Goal: Information Seeking & Learning: Find specific fact

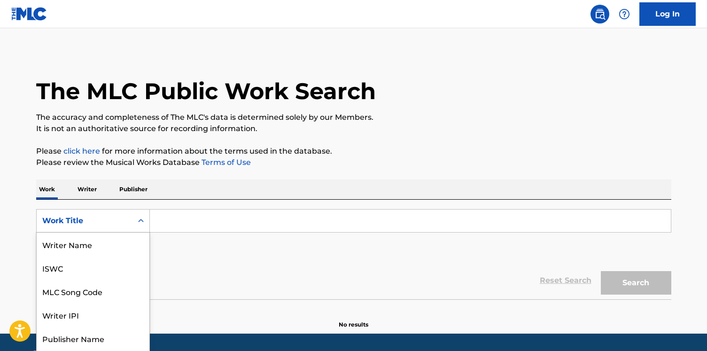
click at [104, 217] on div "Work Title" at bounding box center [93, 220] width 114 height 23
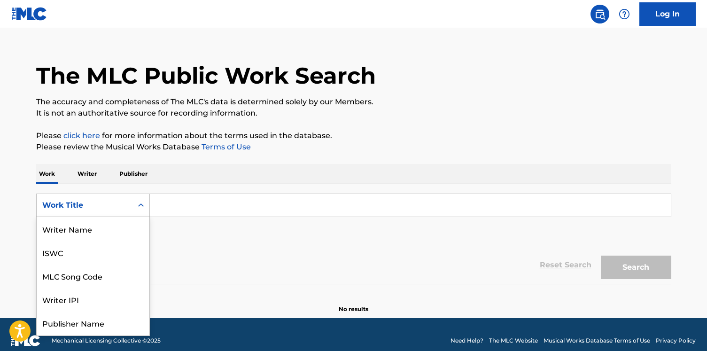
scroll to position [47, 0]
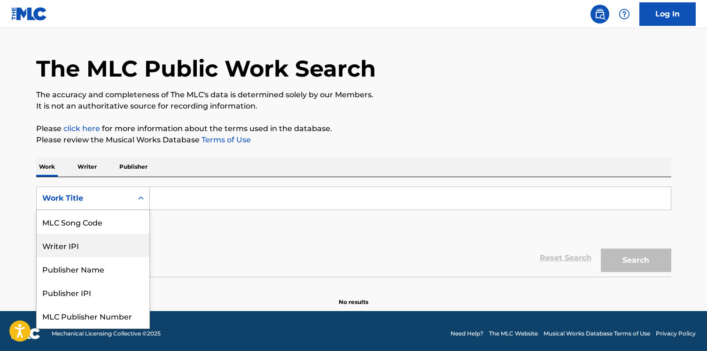
click at [104, 236] on div "Writer IPI" at bounding box center [93, 244] width 113 height 23
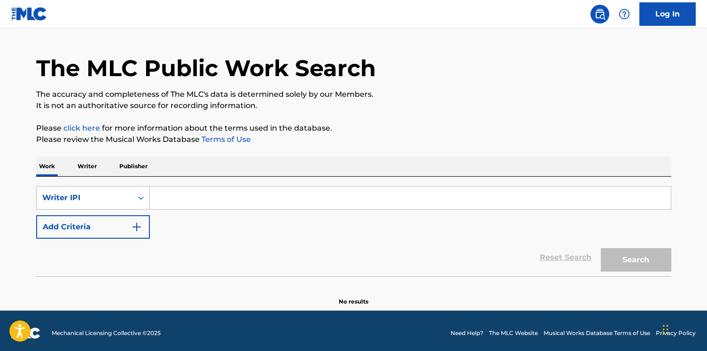
click at [112, 197] on div "Writer IPI" at bounding box center [84, 197] width 85 height 11
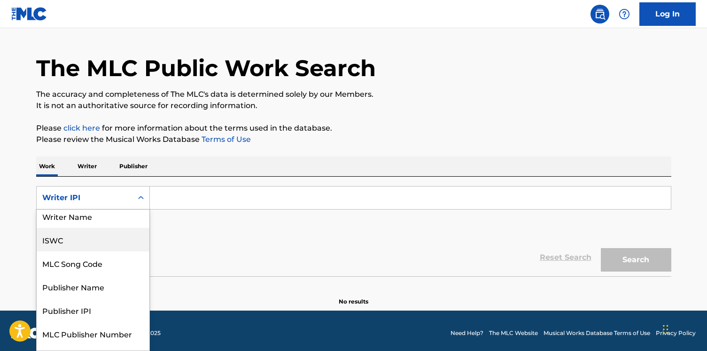
scroll to position [0, 0]
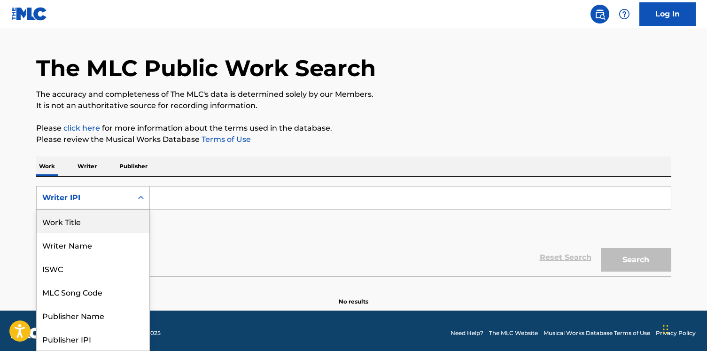
click at [112, 226] on div "Work Title" at bounding box center [93, 221] width 113 height 23
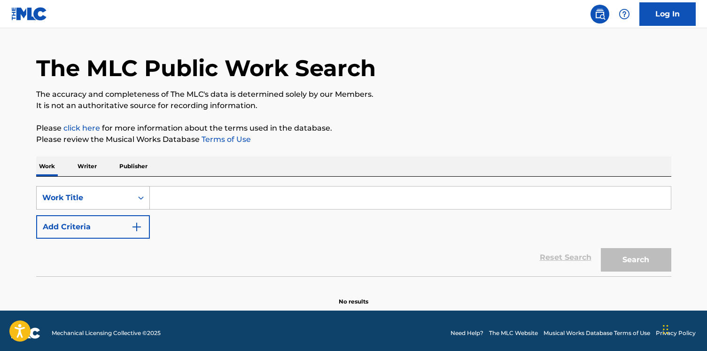
click at [127, 206] on div "Work Title" at bounding box center [85, 198] width 96 height 18
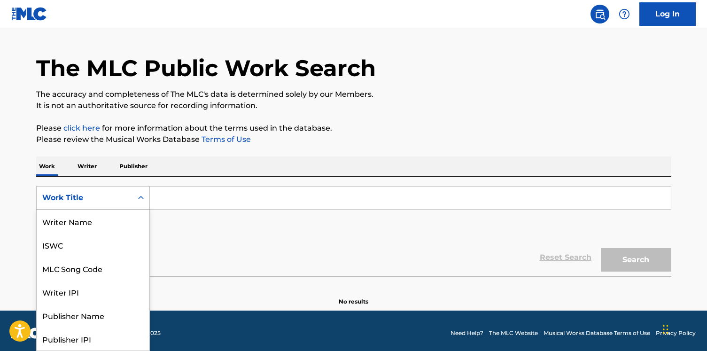
scroll to position [47, 0]
click at [112, 220] on div "MLC Song Code" at bounding box center [93, 221] width 113 height 23
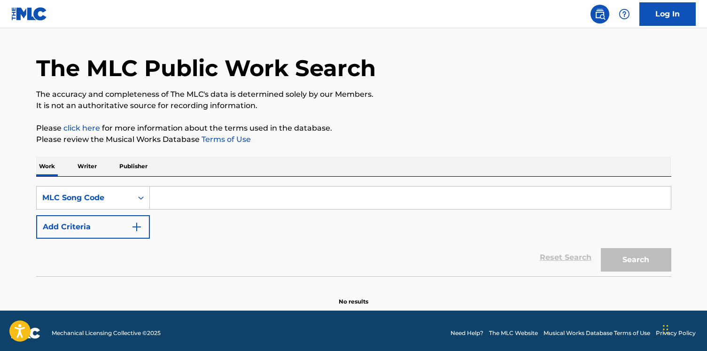
click at [206, 203] on input "Search Form" at bounding box center [410, 198] width 521 height 23
paste input "UW9RCG"
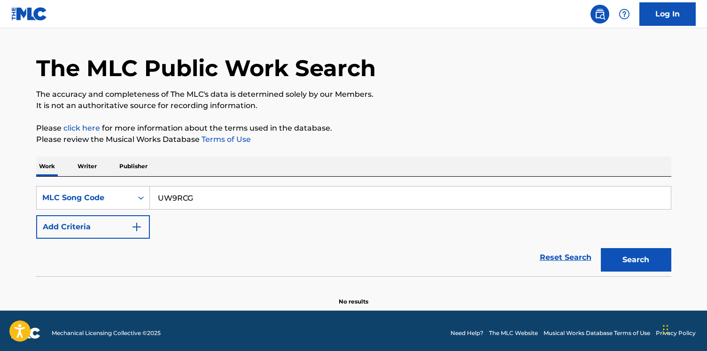
type input "UW9RCG"
click at [601, 248] on button "Search" at bounding box center [636, 259] width 70 height 23
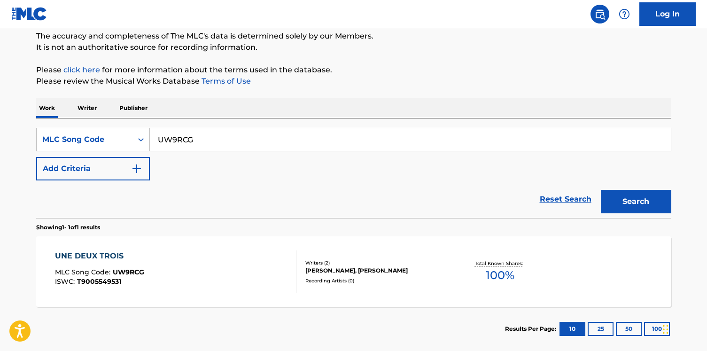
scroll to position [131, 0]
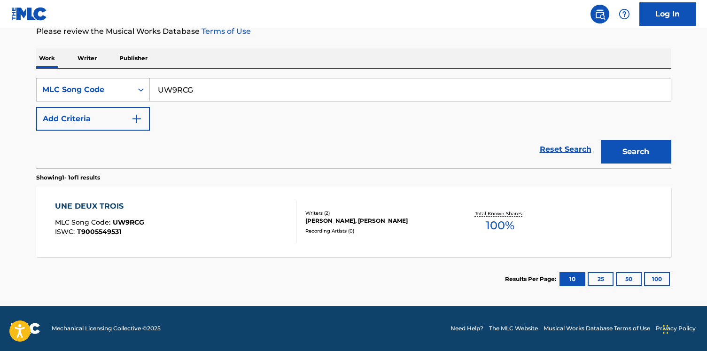
click at [204, 221] on div "UNE DEUX TROIS MLC Song Code : UW9RCG ISWC : T9005549531" at bounding box center [175, 222] width 241 height 42
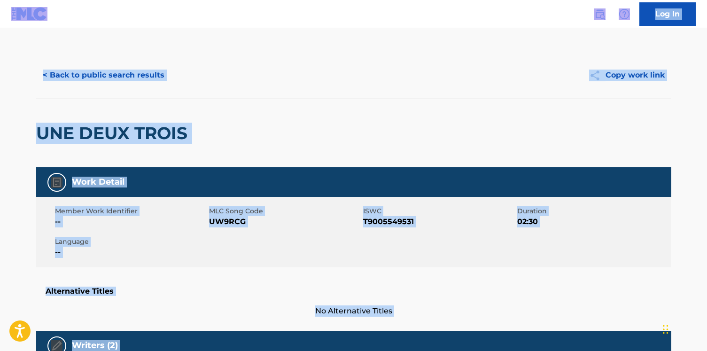
click at [126, 85] on button "< Back to public search results" at bounding box center [103, 74] width 135 height 23
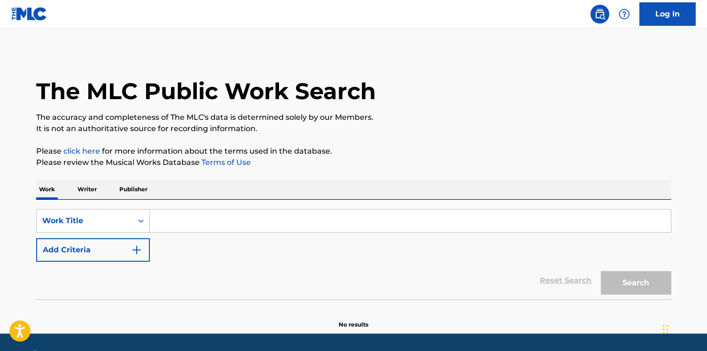
click at [132, 233] on div "SearchWithCriteria61db4c63-e7a4-4f88-b202-d30d6be6349f Work Title Add Criteria" at bounding box center [353, 235] width 635 height 53
click at [125, 221] on div "Work Title" at bounding box center [93, 220] width 114 height 23
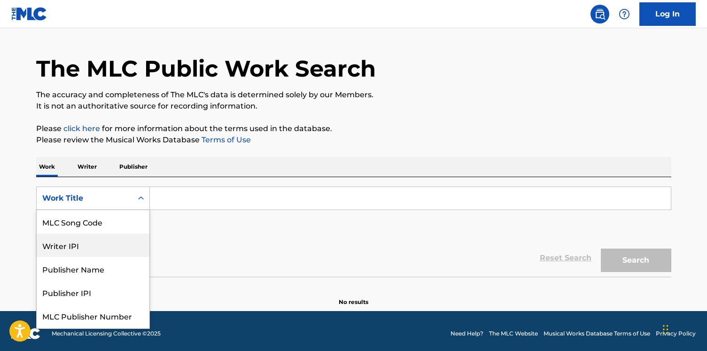
scroll to position [23, 0]
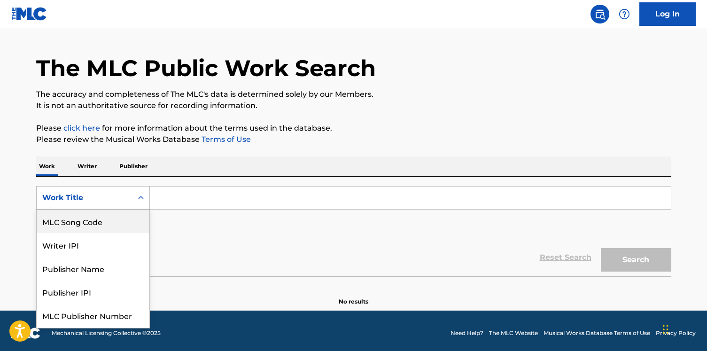
click at [121, 215] on div "MLC Song Code" at bounding box center [93, 221] width 113 height 23
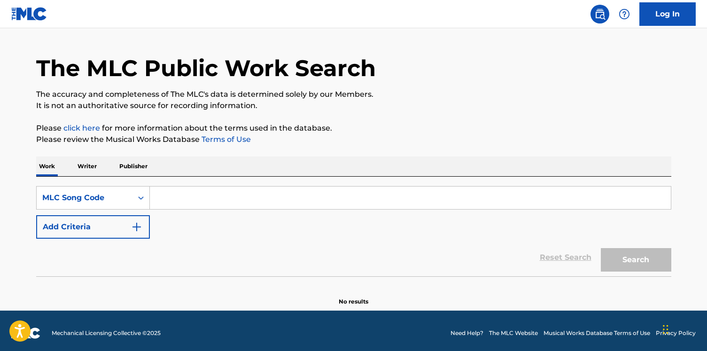
click at [171, 202] on input "Search Form" at bounding box center [410, 198] width 521 height 23
paste input "DR2YX4"
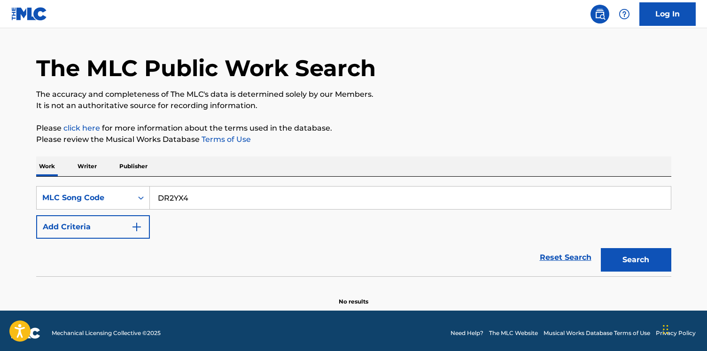
type input "DR2YX4"
click at [601, 248] on button "Search" at bounding box center [636, 259] width 70 height 23
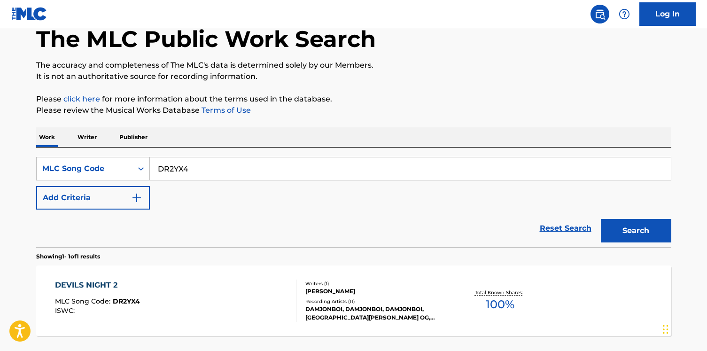
scroll to position [78, 0]
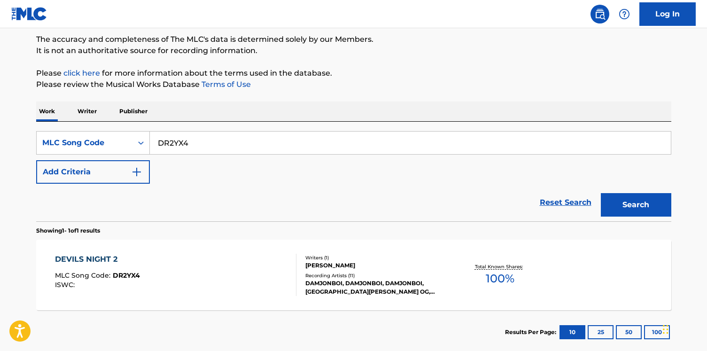
click at [189, 279] on div "DEVILS NIGHT 2 MLC Song Code : DR2YX4 ISWC :" at bounding box center [175, 275] width 241 height 42
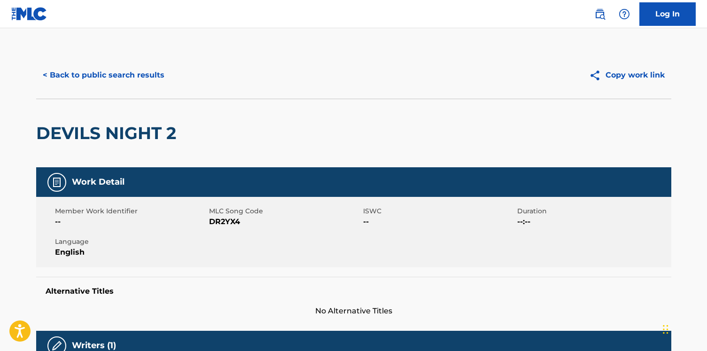
click at [110, 79] on button "< Back to public search results" at bounding box center [103, 74] width 135 height 23
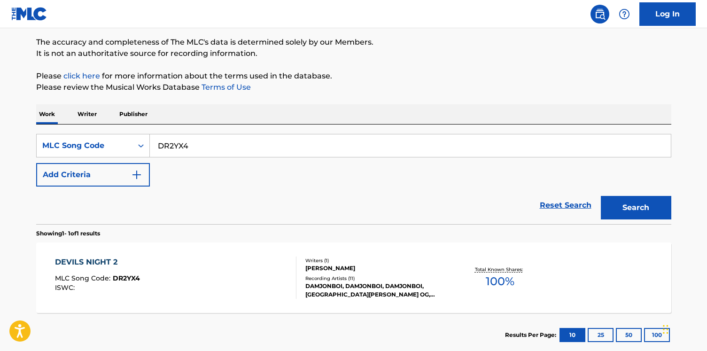
scroll to position [75, 0]
click at [122, 141] on div "MLC Song Code" at bounding box center [84, 145] width 85 height 11
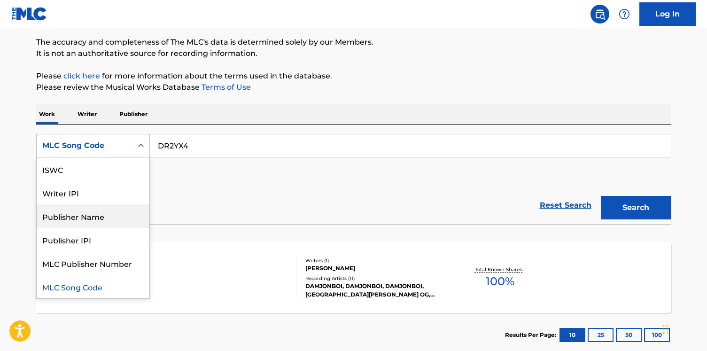
scroll to position [0, 0]
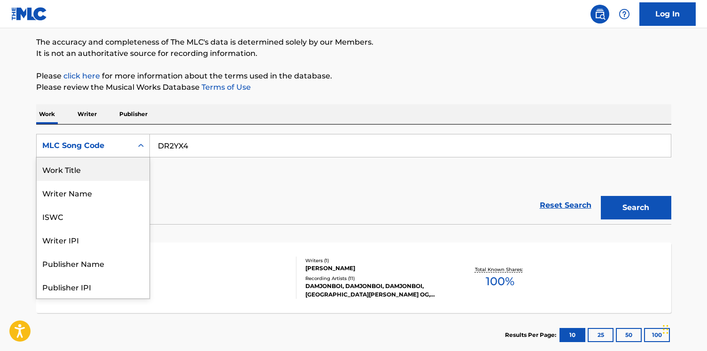
click at [109, 176] on div "Work Title" at bounding box center [93, 168] width 113 height 23
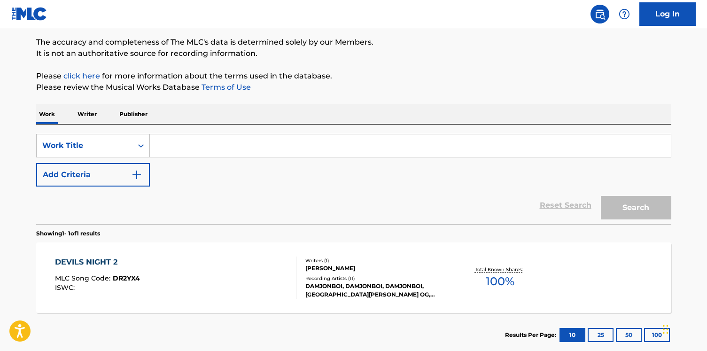
click at [154, 152] on input "Search Form" at bounding box center [410, 145] width 521 height 23
paste input "Rip Icewood"
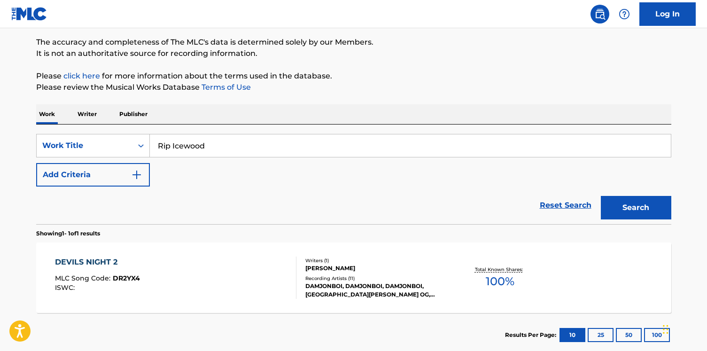
type input "Rip Icewood"
click at [134, 165] on button "Add Criteria" at bounding box center [93, 174] width 114 height 23
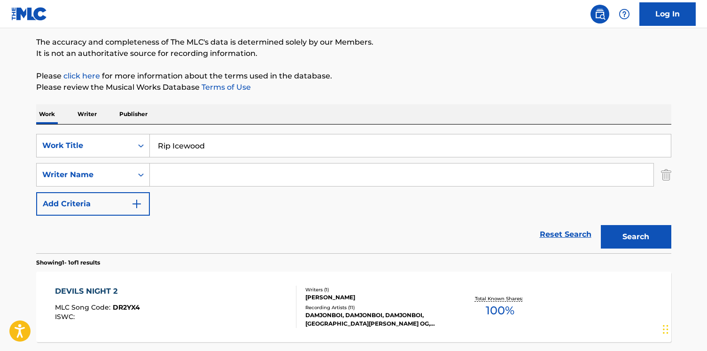
click at [184, 169] on input "Search Form" at bounding box center [402, 174] width 504 height 23
type input "[PERSON_NAME]"
click at [601, 225] on button "Search" at bounding box center [636, 236] width 70 height 23
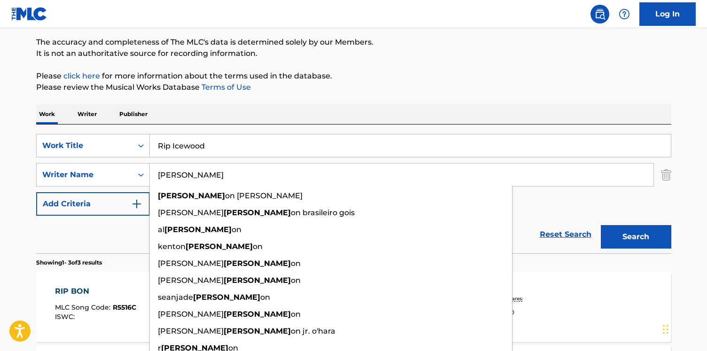
click at [228, 61] on div "The MLC Public Work Search The accuracy and completeness of The MLC's data is d…" at bounding box center [354, 255] width 658 height 557
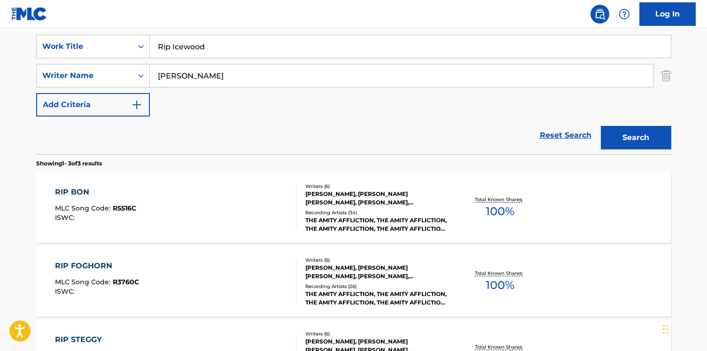
scroll to position [210, 0]
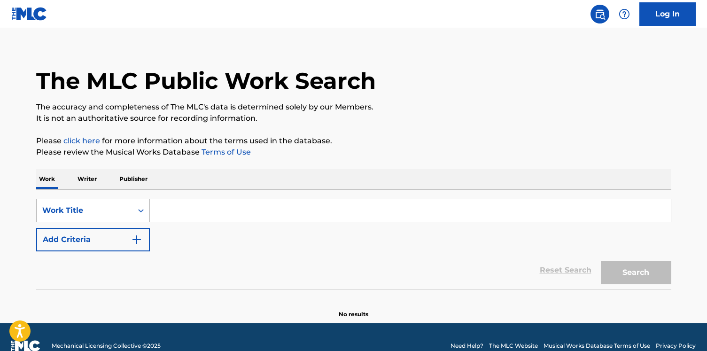
click at [128, 212] on div "Work Title" at bounding box center [85, 211] width 96 height 18
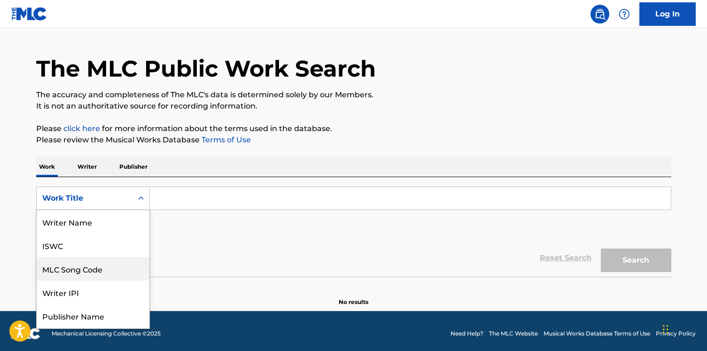
scroll to position [47, 0]
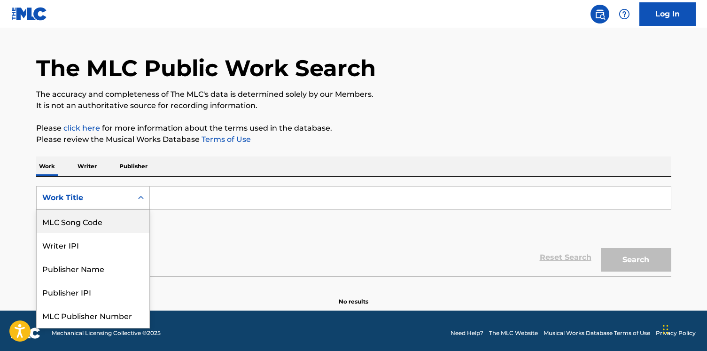
click at [128, 220] on div "MLC Song Code" at bounding box center [93, 221] width 113 height 23
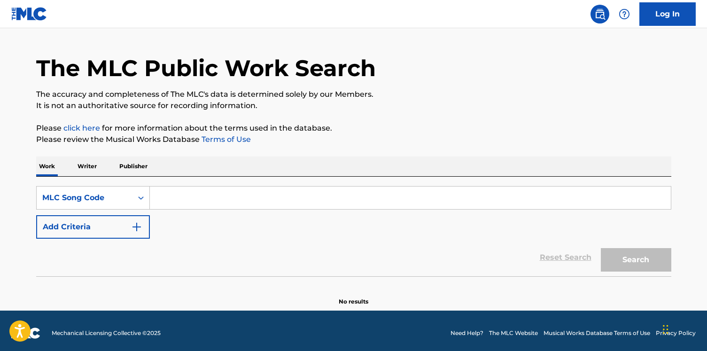
click at [198, 199] on input "Search Form" at bounding box center [410, 198] width 521 height 23
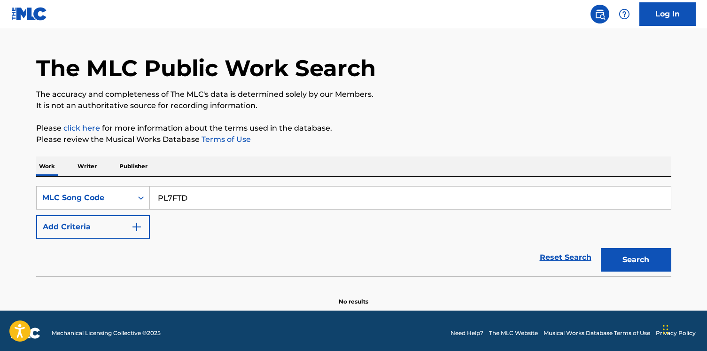
type input "PL7FTD"
click at [601, 248] on button "Search" at bounding box center [636, 259] width 70 height 23
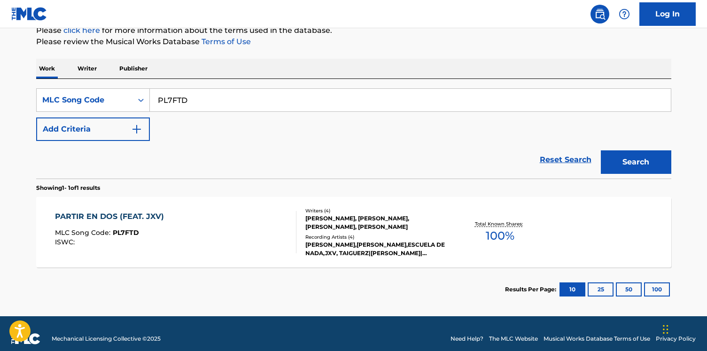
scroll to position [131, 0]
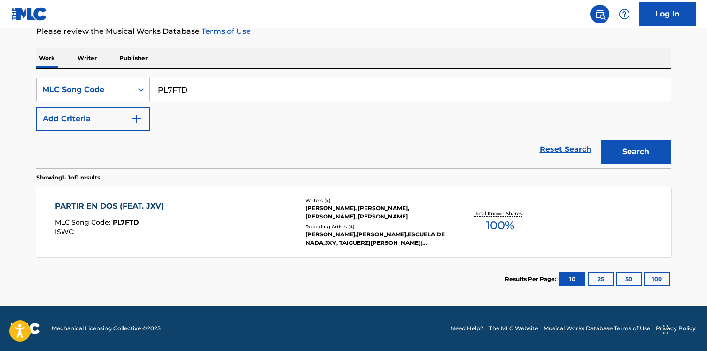
click at [202, 222] on div "PARTIR EN DOS (FEAT. JXV) MLC Song Code : PL7FTD ISWC :" at bounding box center [175, 222] width 241 height 42
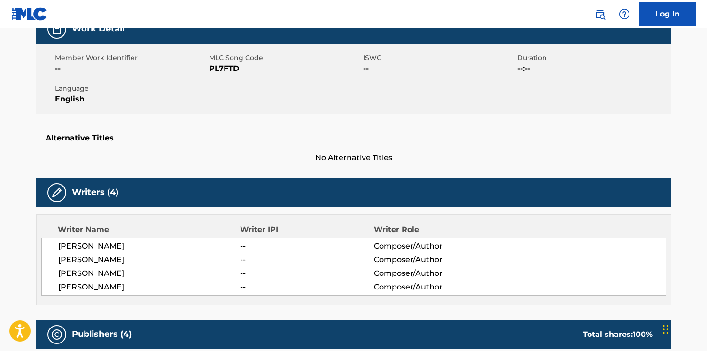
scroll to position [257, 0]
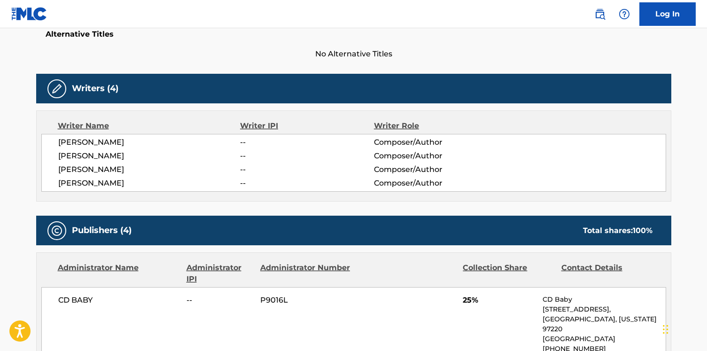
click at [90, 172] on span "CARLOS REYES" at bounding box center [149, 169] width 182 height 11
copy div "CARLOS REYES"
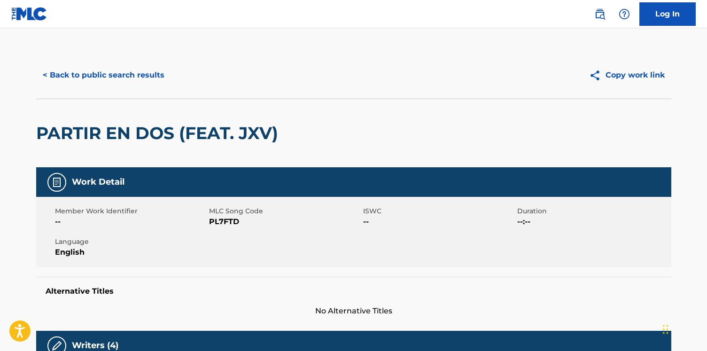
click at [96, 76] on button "< Back to public search results" at bounding box center [103, 74] width 135 height 23
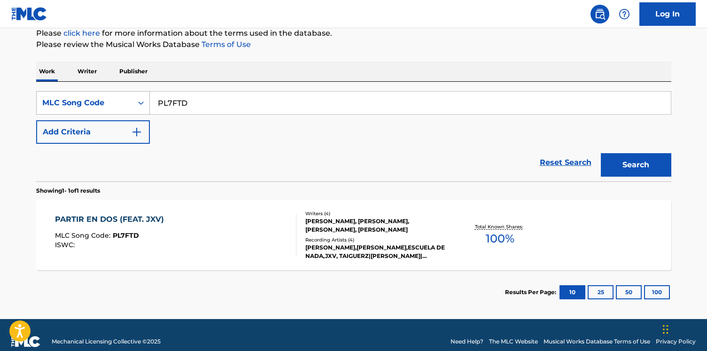
scroll to position [121, 0]
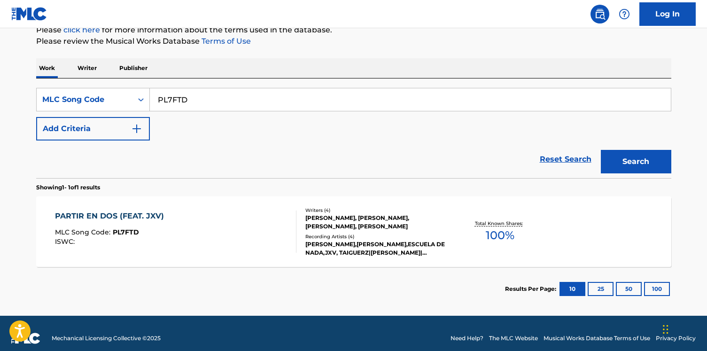
click at [97, 70] on p "Writer" at bounding box center [87, 68] width 25 height 20
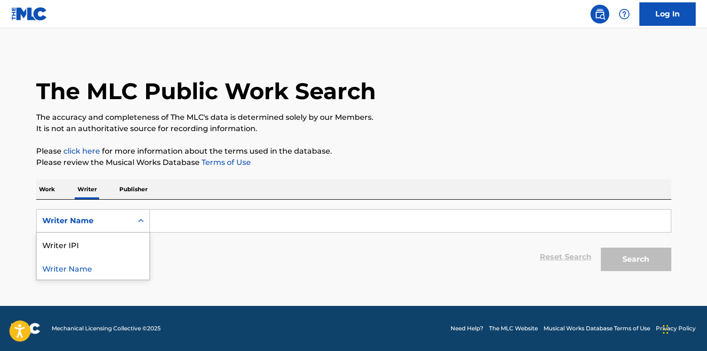
click at [110, 217] on div "Writer Name" at bounding box center [84, 220] width 85 height 11
click at [110, 238] on div "Writer IPI" at bounding box center [93, 244] width 113 height 23
click at [193, 218] on input "Search Form" at bounding box center [410, 221] width 521 height 23
paste input "01058164853"
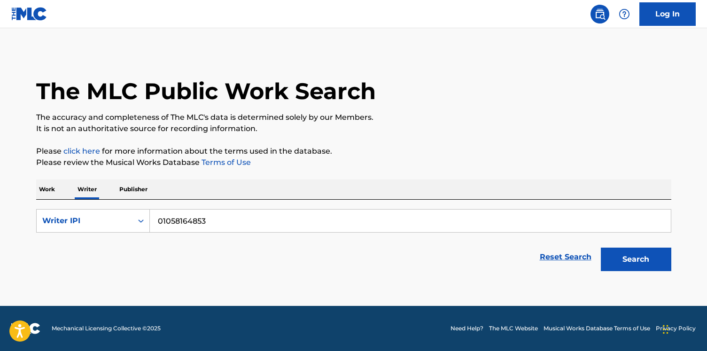
type input "01058164853"
click at [601, 248] on button "Search" at bounding box center [636, 259] width 70 height 23
click at [169, 217] on input "01058164853" at bounding box center [410, 221] width 521 height 23
click at [158, 219] on input "01058164853" at bounding box center [410, 221] width 521 height 23
click at [601, 248] on button "Search" at bounding box center [636, 259] width 70 height 23
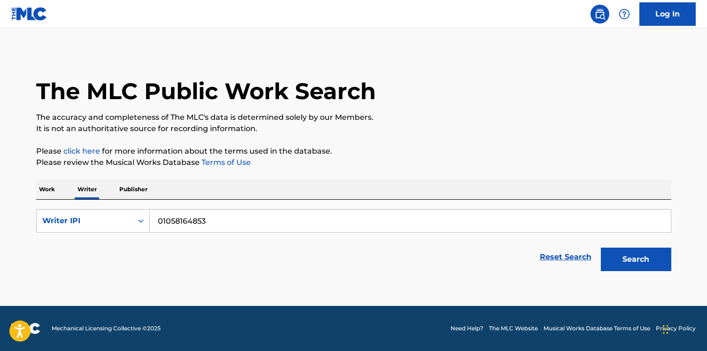
click at [194, 220] on input "01058164853" at bounding box center [410, 221] width 521 height 23
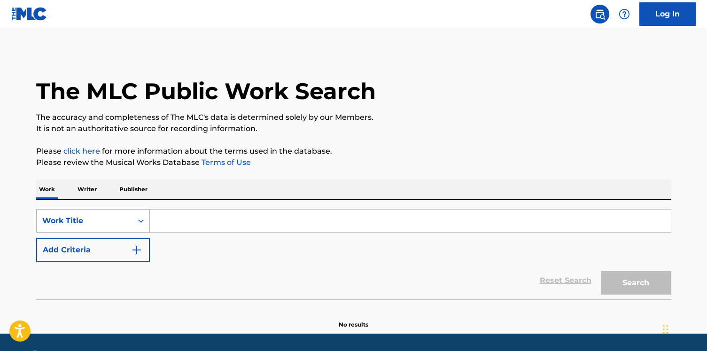
click at [113, 224] on div "Work Title" at bounding box center [93, 220] width 114 height 23
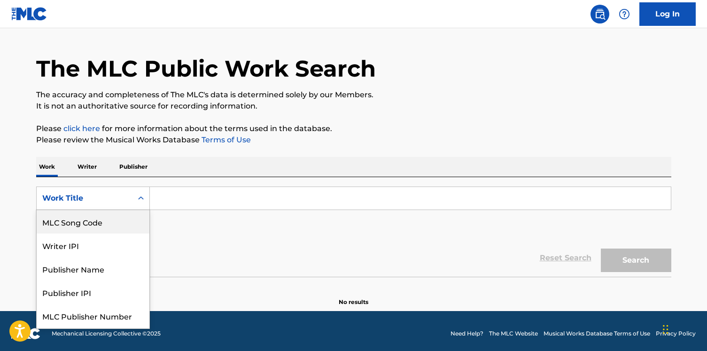
scroll to position [23, 0]
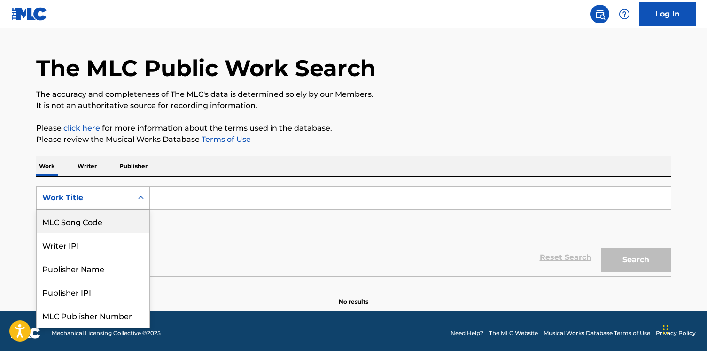
click at [112, 227] on div "MLC Song Code" at bounding box center [93, 221] width 113 height 23
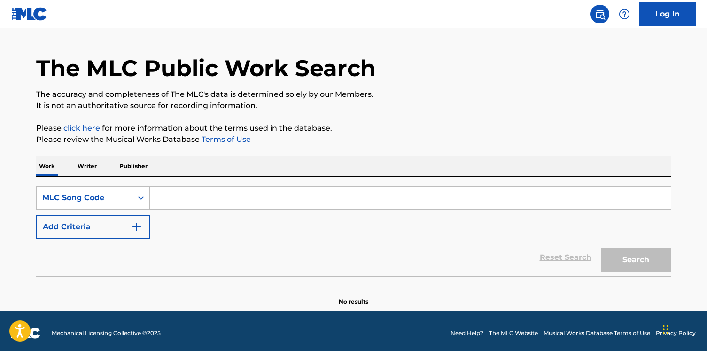
click at [207, 192] on input "Search Form" at bounding box center [410, 198] width 521 height 23
paste input "MA4NA1"
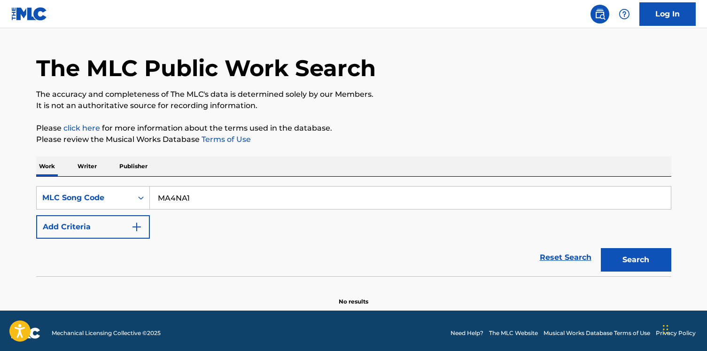
type input "MA4NA1"
click at [601, 248] on button "Search" at bounding box center [636, 259] width 70 height 23
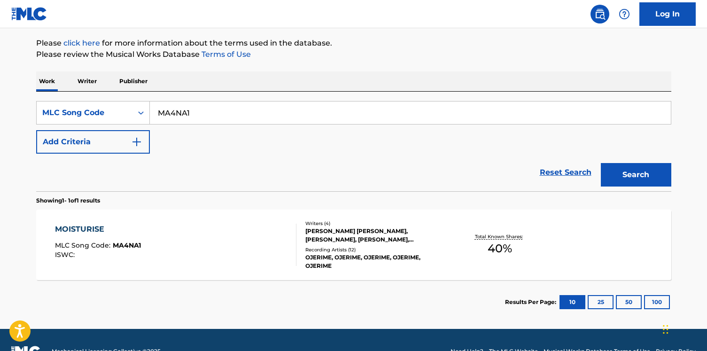
scroll to position [131, 0]
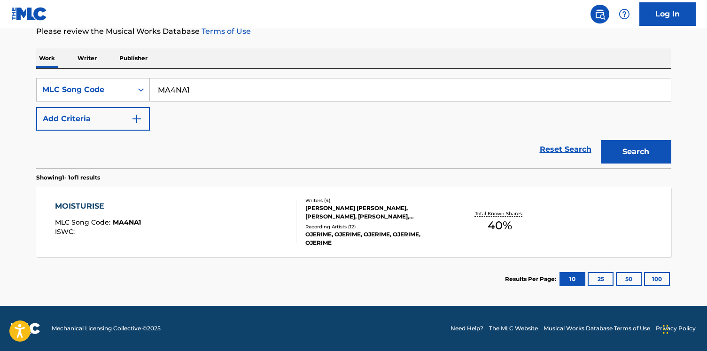
click at [204, 218] on div "MOISTURISE MLC Song Code : MA4NA1 ISWC :" at bounding box center [175, 222] width 241 height 42
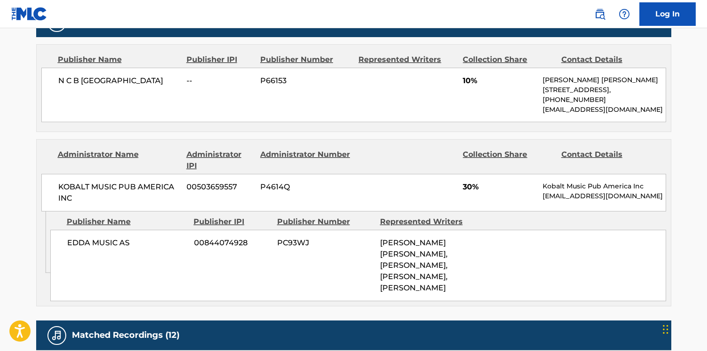
scroll to position [464, 0]
